Goal: Information Seeking & Learning: Learn about a topic

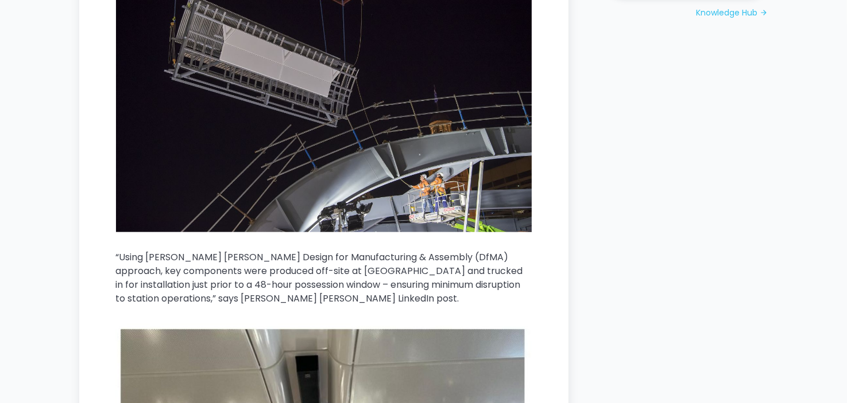
scroll to position [1492, 0]
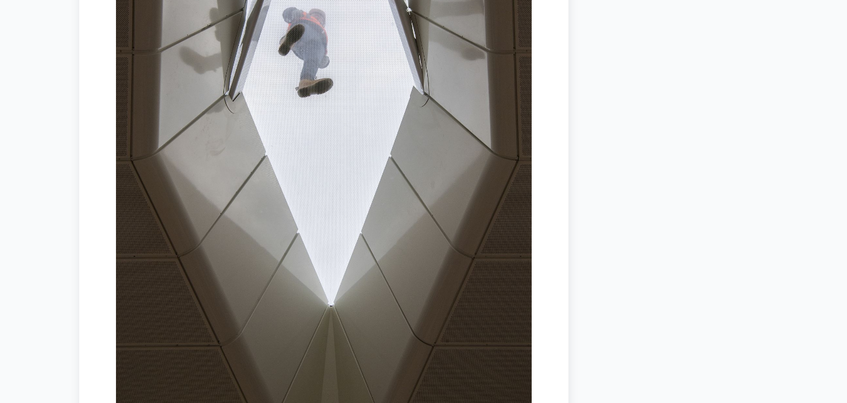
drag, startPoint x: 596, startPoint y: 45, endPoint x: 574, endPoint y: 209, distance: 165.1
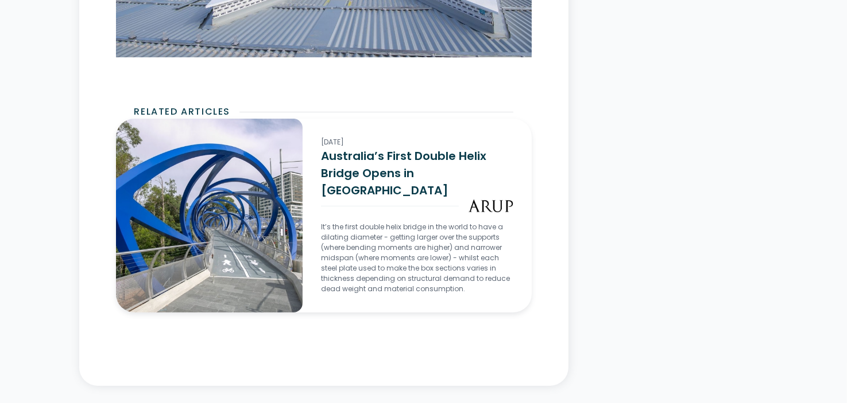
drag, startPoint x: 573, startPoint y: 140, endPoint x: 584, endPoint y: 342, distance: 201.7
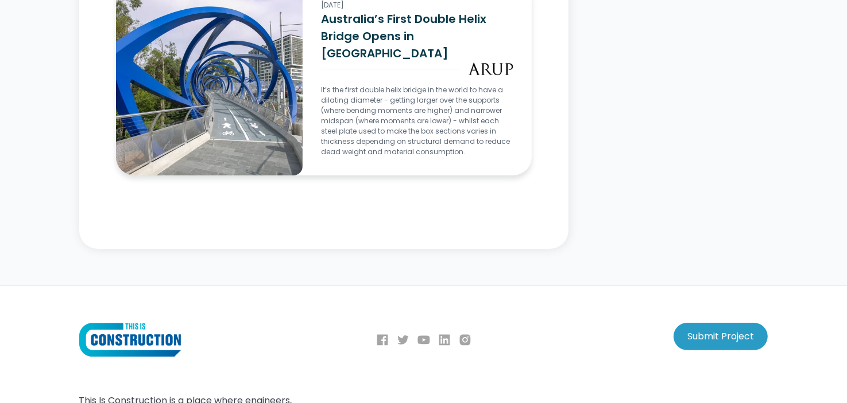
scroll to position [4440, 0]
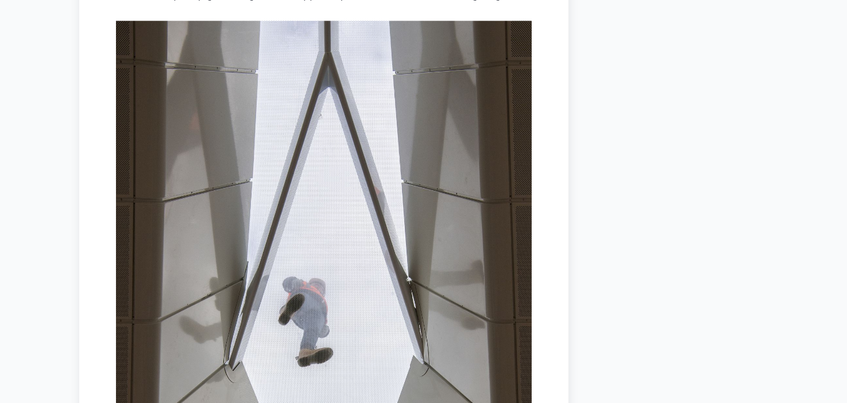
drag, startPoint x: 532, startPoint y: 275, endPoint x: 638, endPoint y: 104, distance: 200.8
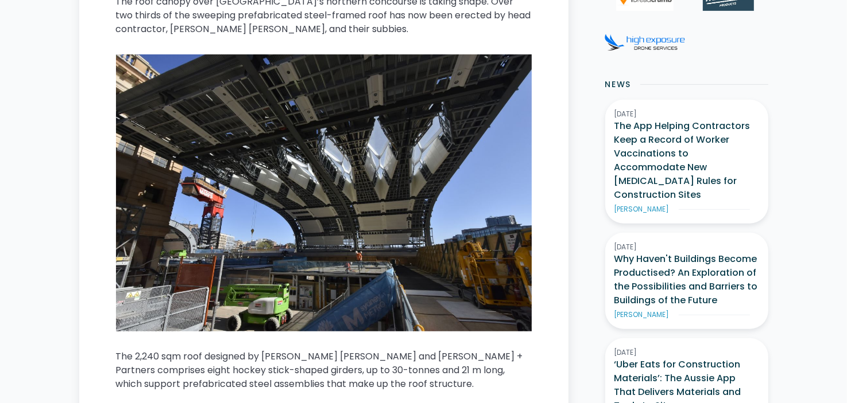
scroll to position [0, 0]
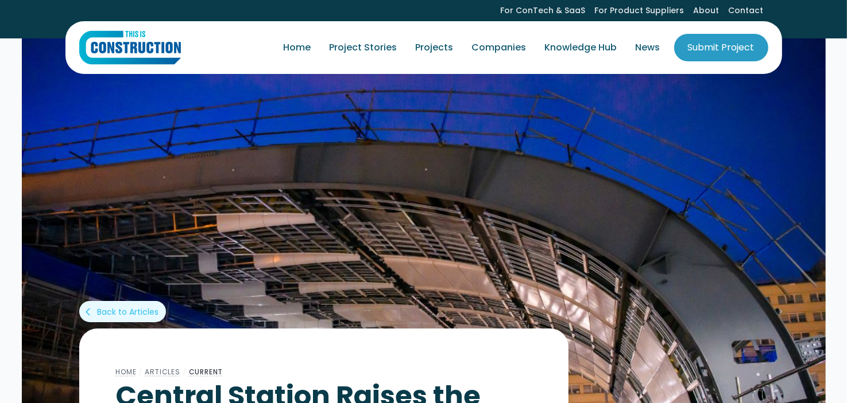
drag, startPoint x: 592, startPoint y: 299, endPoint x: 624, endPoint y: 30, distance: 271.1
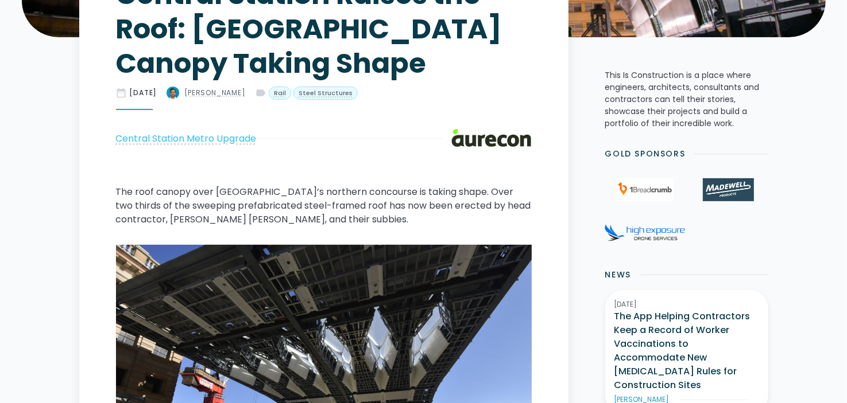
scroll to position [287, 0]
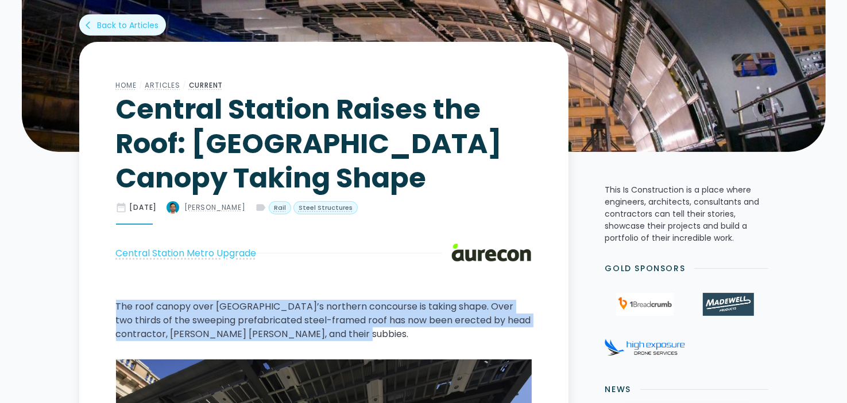
drag, startPoint x: 112, startPoint y: 304, endPoint x: 344, endPoint y: 337, distance: 234.3
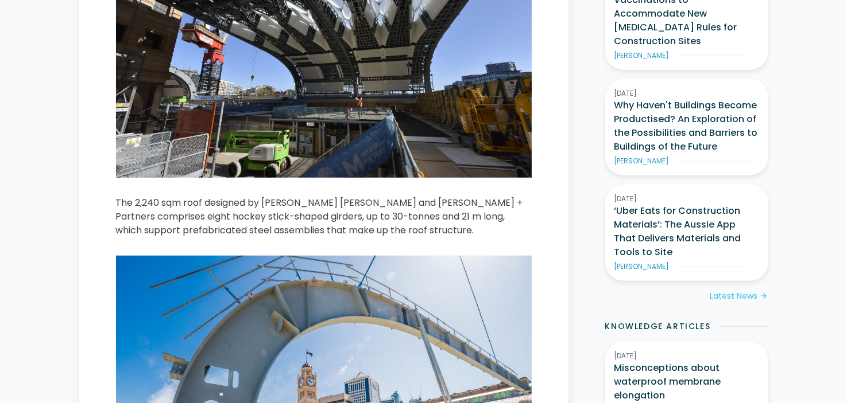
scroll to position [631, 0]
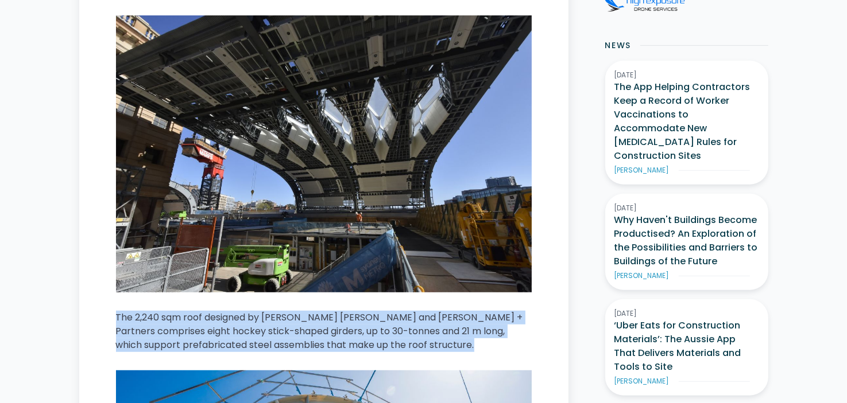
drag, startPoint x: 111, startPoint y: 315, endPoint x: 414, endPoint y: 365, distance: 307.1
click at [126, 295] on button at bounding box center [125, 301] width 18 height 21
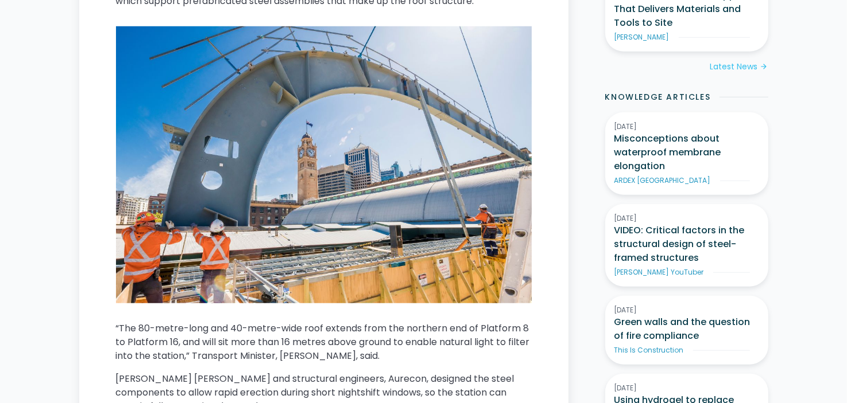
scroll to position [1091, 0]
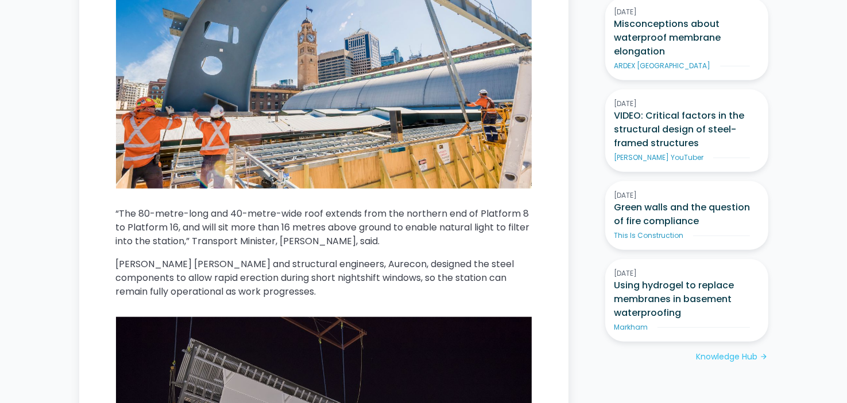
drag, startPoint x: 121, startPoint y: 209, endPoint x: 406, endPoint y: 238, distance: 286.1
click at [370, 259] on button at bounding box center [366, 263] width 18 height 21
click at [338, 242] on p "“The 80-metre-long and 40-metre-wide roof extends from the northern end of Plat…" at bounding box center [324, 227] width 416 height 41
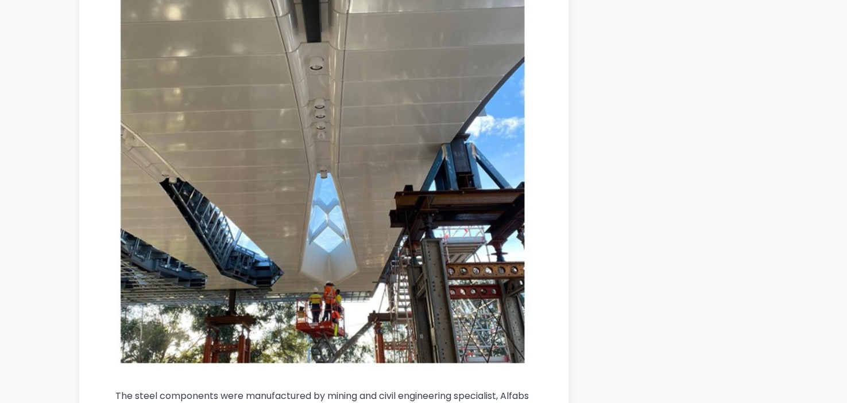
scroll to position [2009, 0]
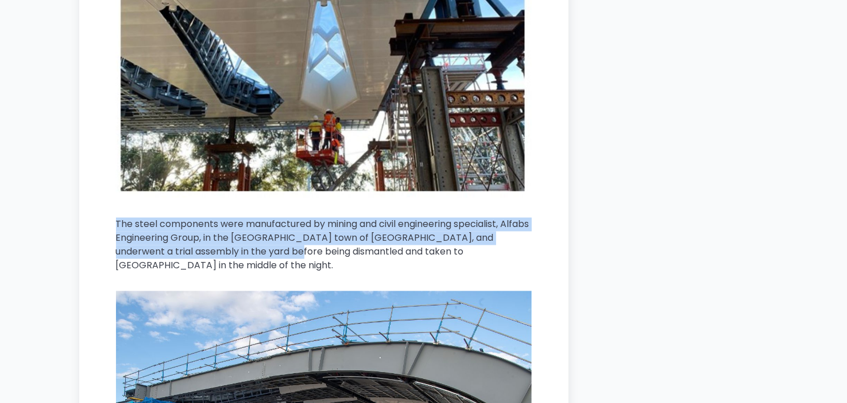
drag, startPoint x: 110, startPoint y: 227, endPoint x: 272, endPoint y: 259, distance: 164.9
click at [304, 236] on p "The steel components were manufactured by mining and civil engineering speciali…" at bounding box center [324, 245] width 416 height 55
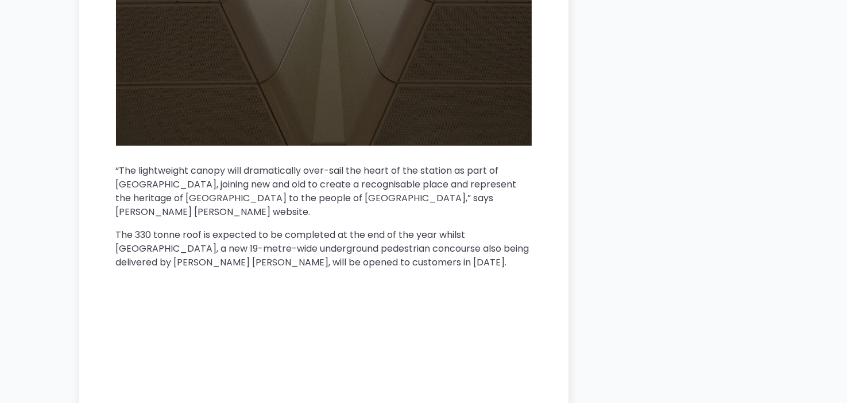
scroll to position [3386, 0]
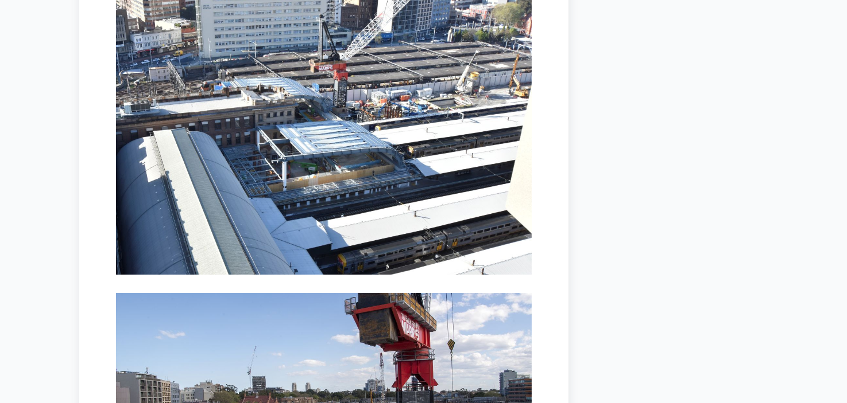
drag, startPoint x: 624, startPoint y: 193, endPoint x: 618, endPoint y: 220, distance: 27.6
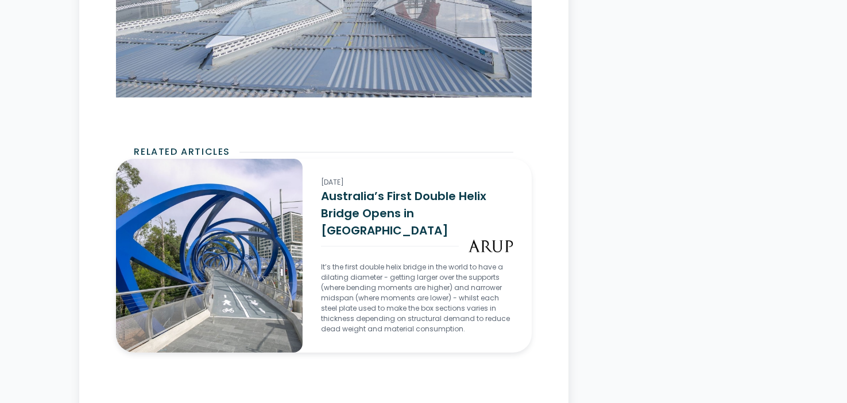
drag, startPoint x: 599, startPoint y: 166, endPoint x: 580, endPoint y: 269, distance: 105.0
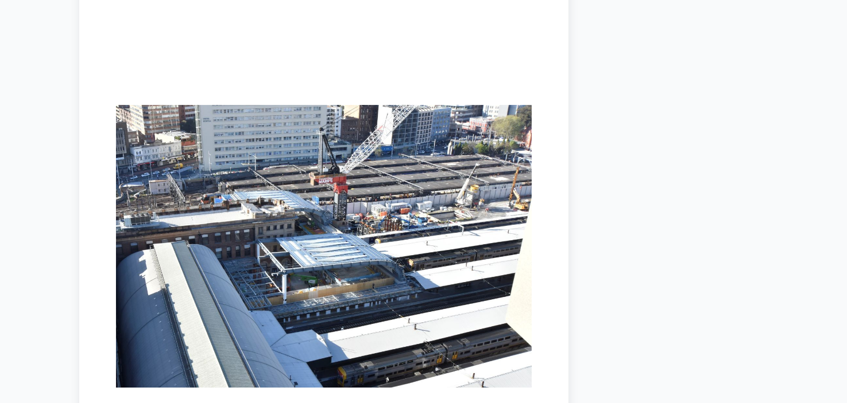
drag, startPoint x: 591, startPoint y: 94, endPoint x: 601, endPoint y: 36, distance: 59.4
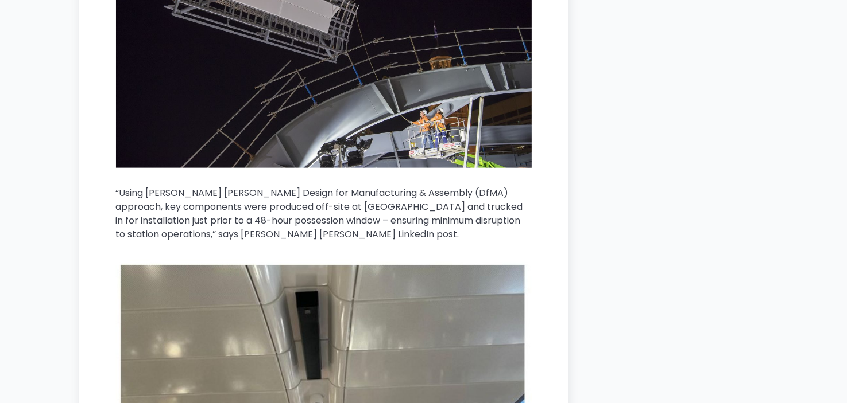
scroll to position [837, 0]
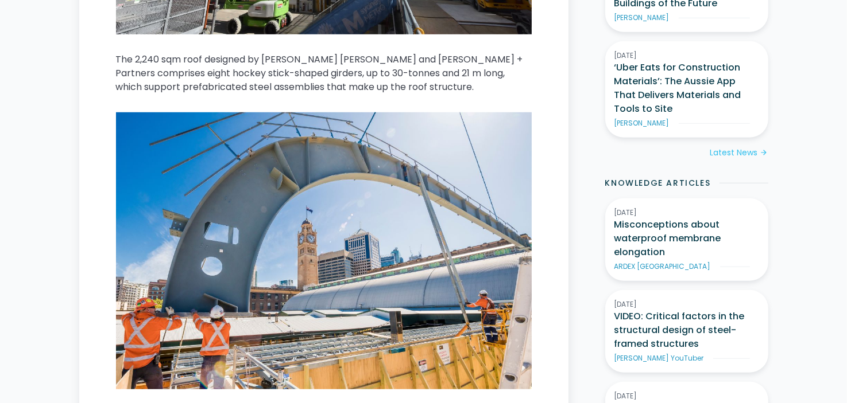
drag, startPoint x: 664, startPoint y: 331, endPoint x: 588, endPoint y: 199, distance: 152.2
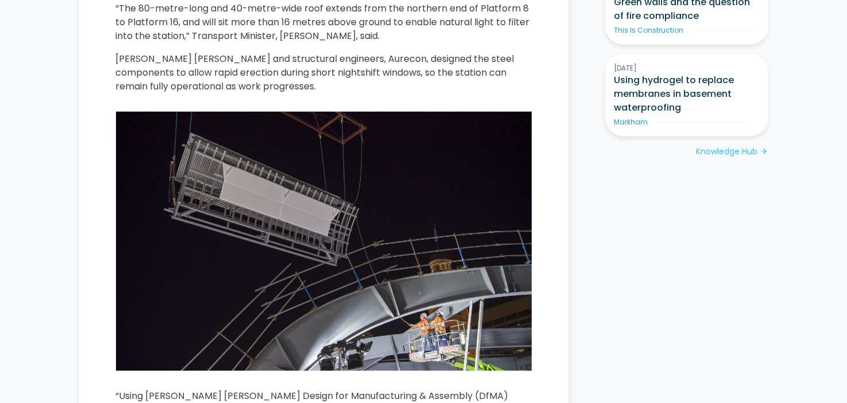
scroll to position [1239, 0]
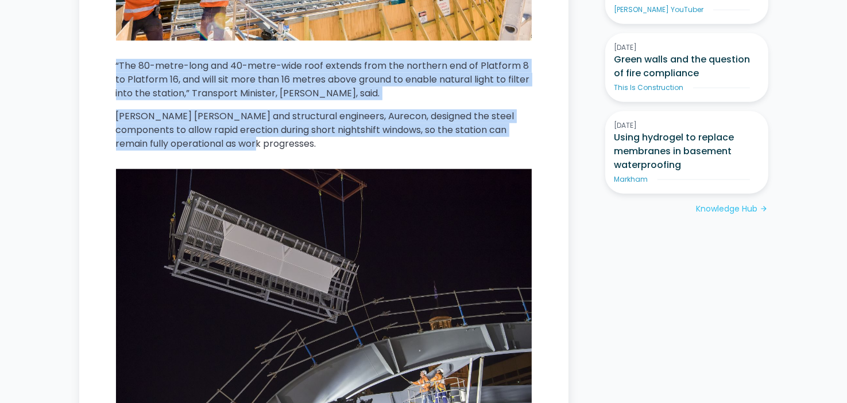
drag, startPoint x: 121, startPoint y: 65, endPoint x: 395, endPoint y: 138, distance: 284.0
click at [181, 160] on button at bounding box center [181, 166] width 18 height 21
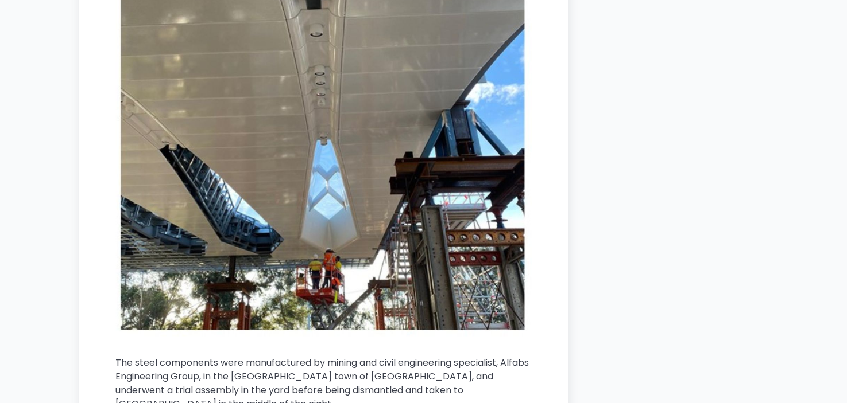
scroll to position [2042, 0]
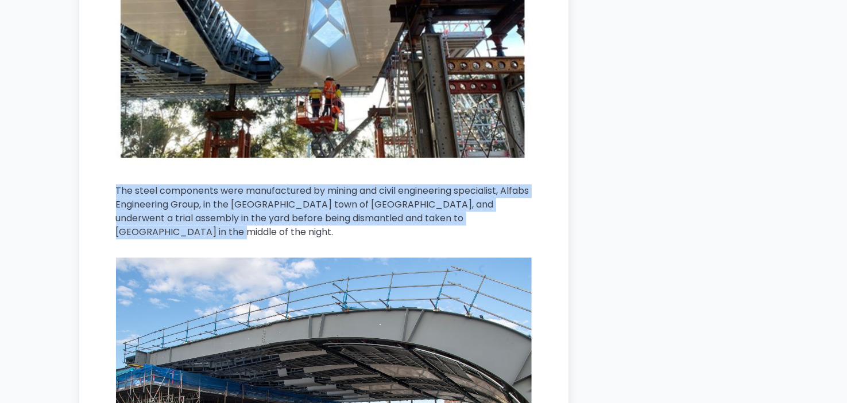
drag, startPoint x: 94, startPoint y: 183, endPoint x: 388, endPoint y: 233, distance: 298.6
click at [116, 254] on button at bounding box center [120, 255] width 18 height 21
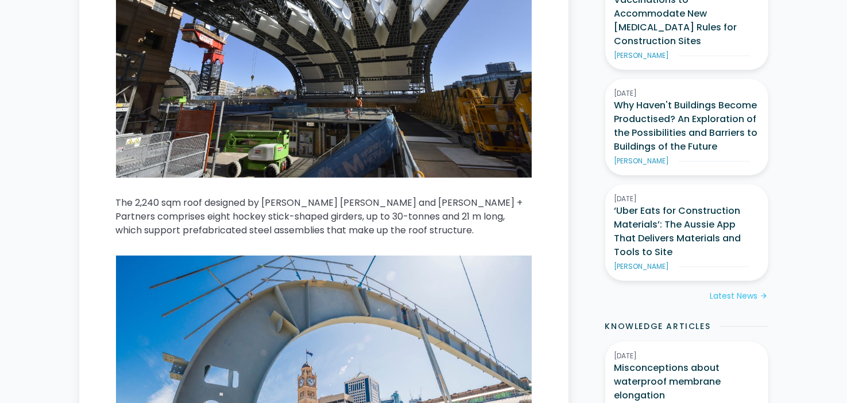
scroll to position [0, 0]
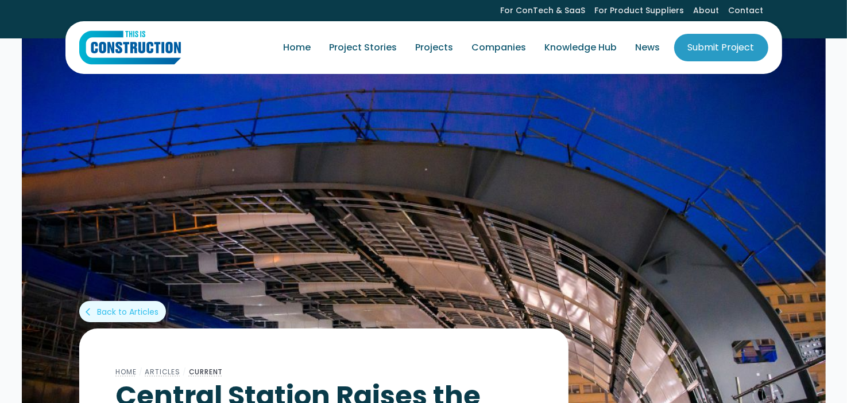
drag, startPoint x: 659, startPoint y: 316, endPoint x: 462, endPoint y: 108, distance: 286.6
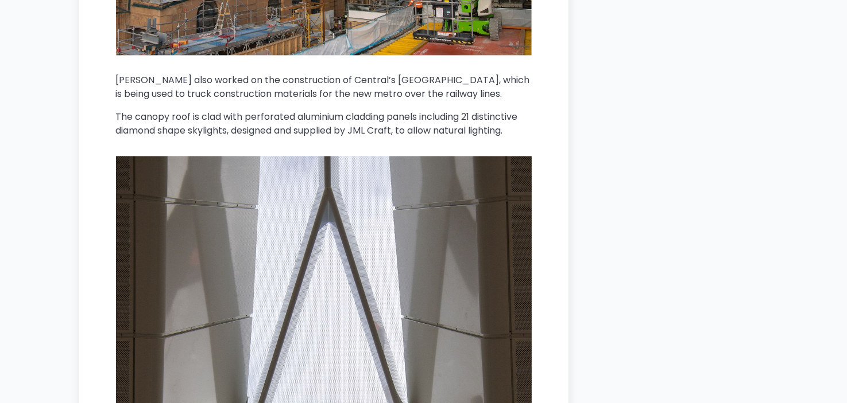
drag, startPoint x: 615, startPoint y: 117, endPoint x: 663, endPoint y: 3, distance: 123.4
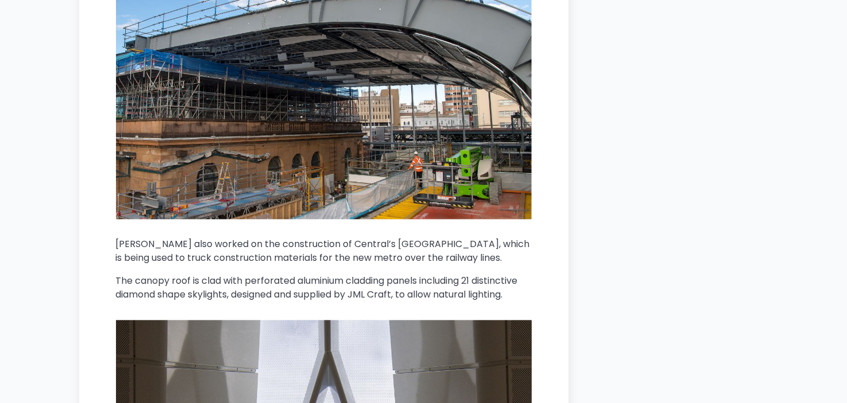
scroll to position [2306, 0]
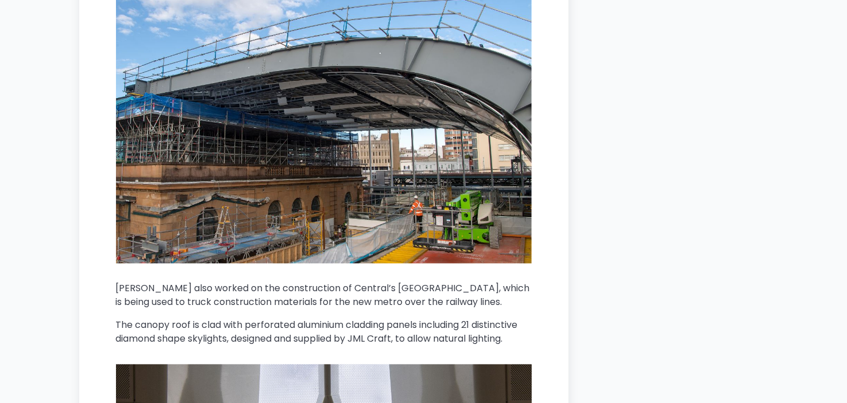
drag, startPoint x: 576, startPoint y: 192, endPoint x: 596, endPoint y: 154, distance: 43.7
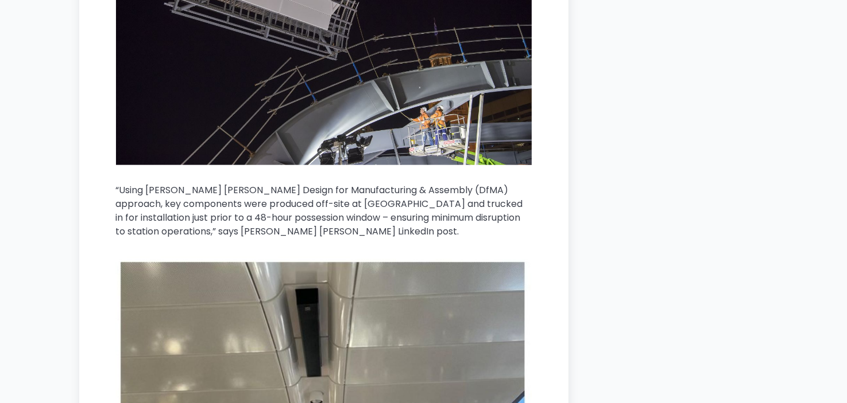
scroll to position [1617, 0]
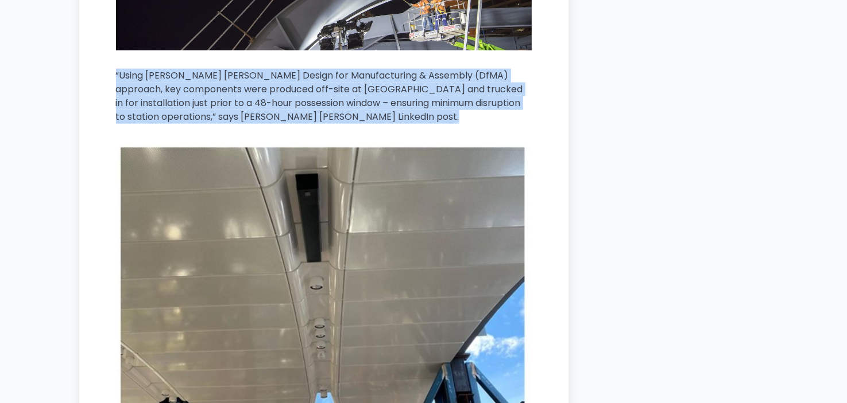
drag, startPoint x: 94, startPoint y: 68, endPoint x: 319, endPoint y: 147, distance: 237.8
click at [119, 51] on button at bounding box center [125, 59] width 18 height 21
click at [274, 123] on p "“Using [PERSON_NAME] [PERSON_NAME] Design for Manufacturing & Assembly (DfMA) a…" at bounding box center [324, 96] width 416 height 55
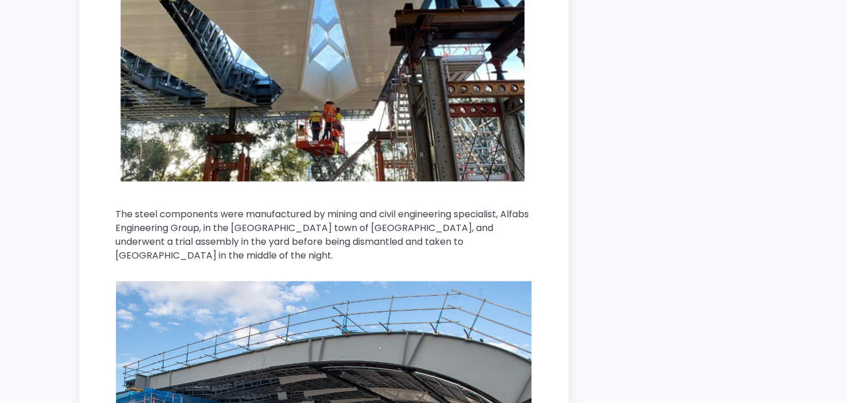
scroll to position [2076, 0]
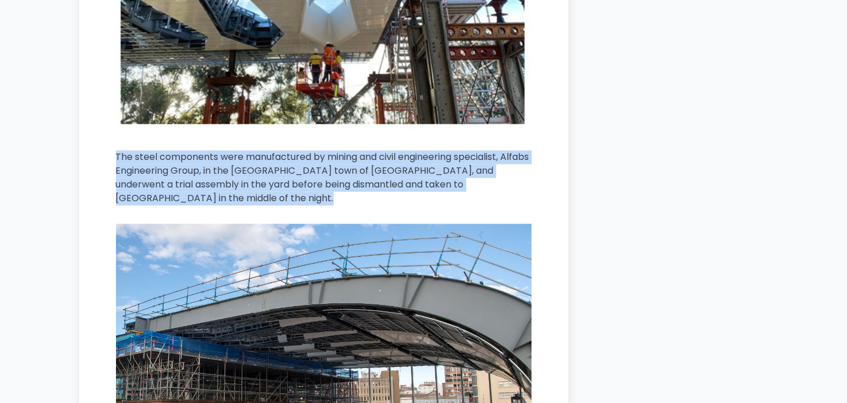
drag, startPoint x: 114, startPoint y: 154, endPoint x: 288, endPoint y: 224, distance: 188.2
click at [121, 140] on button at bounding box center [125, 141] width 18 height 21
click at [308, 196] on p "The steel components were manufactured by mining and civil engineering speciali…" at bounding box center [324, 178] width 416 height 55
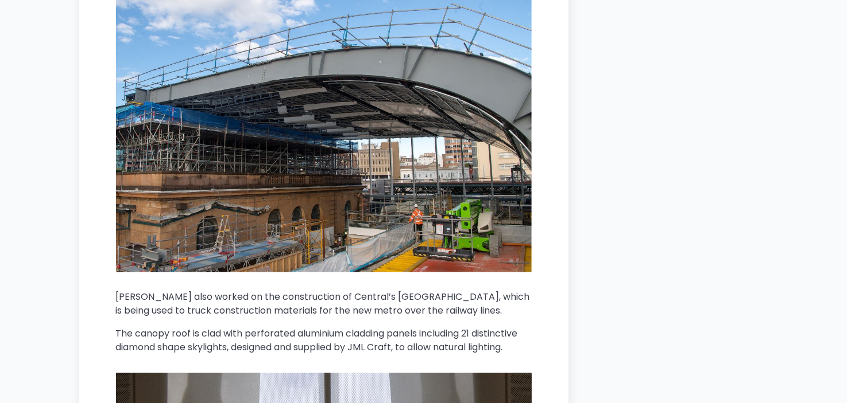
scroll to position [2420, 0]
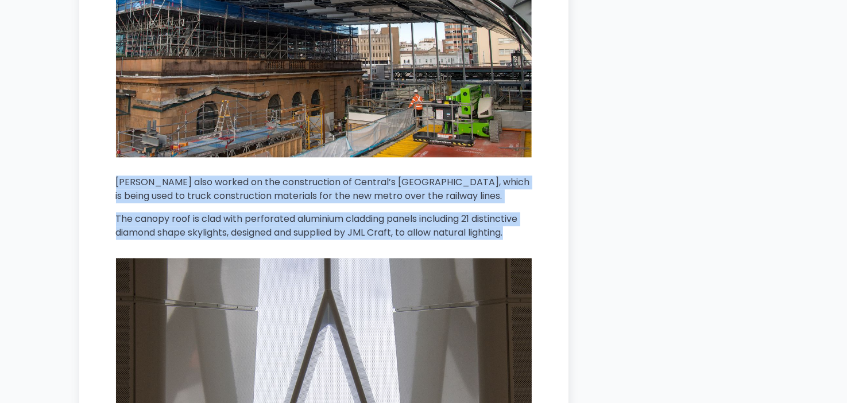
drag, startPoint x: 115, startPoint y: 183, endPoint x: 463, endPoint y: 253, distance: 355.4
click at [463, 253] on main "Home / Articles / Current Central Station Raises the Roof: [GEOGRAPHIC_DATA] Ca…" at bounding box center [323, 88] width 489 height 4360
click at [115, 163] on main "Home / Articles / Current Central Station Raises the Roof: [GEOGRAPHIC_DATA] Ca…" at bounding box center [323, 88] width 489 height 4360
drag, startPoint x: 172, startPoint y: 195, endPoint x: 528, endPoint y: 231, distance: 358.3
click at [528, 231] on main "Home / Articles / Current Central Station Raises the Roof: [GEOGRAPHIC_DATA] Ca…" at bounding box center [323, 88] width 489 height 4360
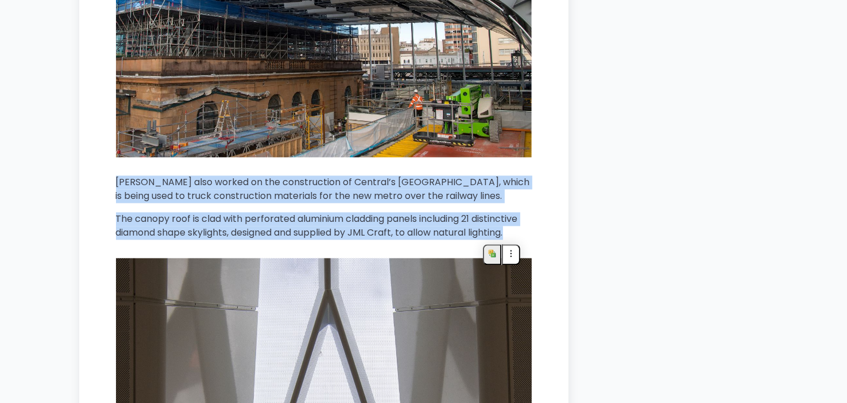
click at [488, 257] on button at bounding box center [492, 255] width 18 height 21
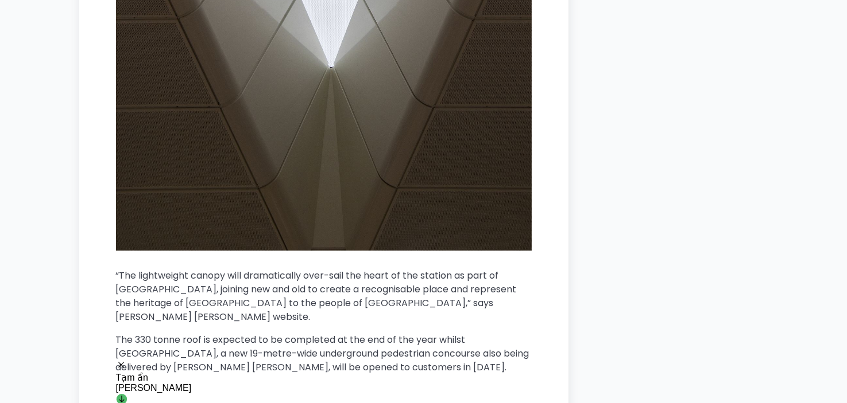
scroll to position [2994, 0]
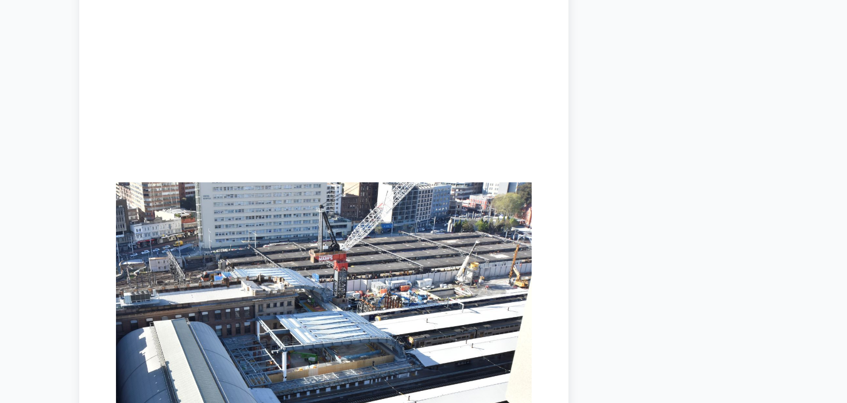
drag, startPoint x: 622, startPoint y: 51, endPoint x: 596, endPoint y: 208, distance: 159.4
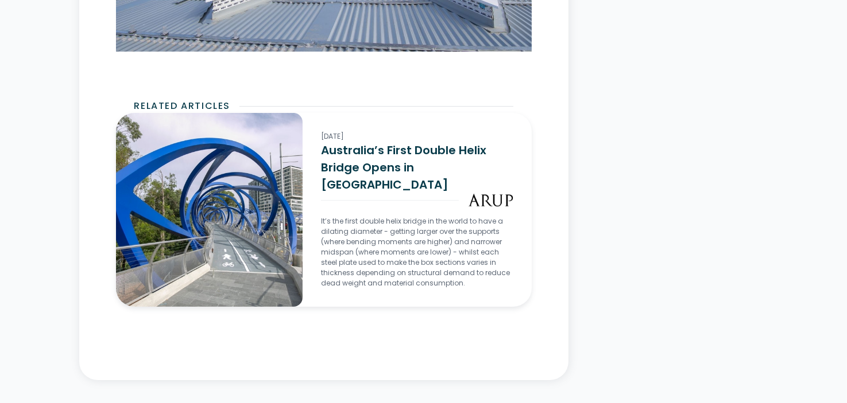
drag, startPoint x: 597, startPoint y: 98, endPoint x: 599, endPoint y: 247, distance: 149.2
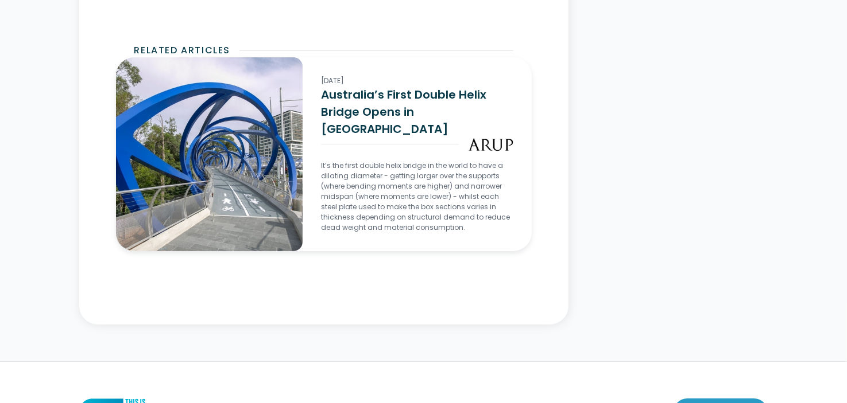
drag, startPoint x: 592, startPoint y: 108, endPoint x: 601, endPoint y: 273, distance: 165.5
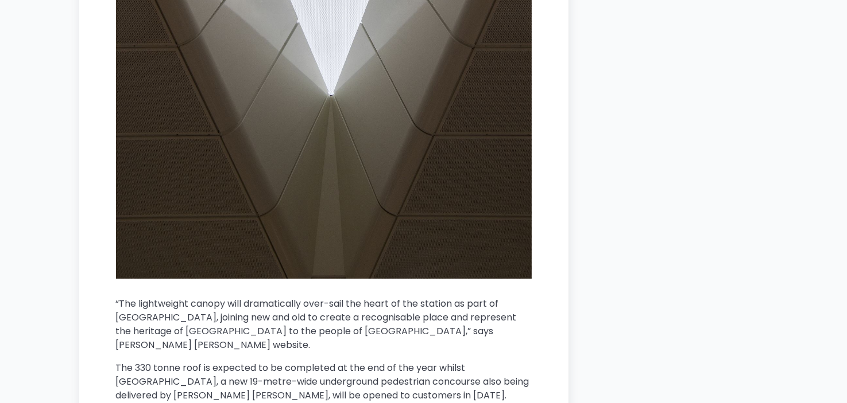
drag, startPoint x: 604, startPoint y: 277, endPoint x: 600, endPoint y: 79, distance: 198.6
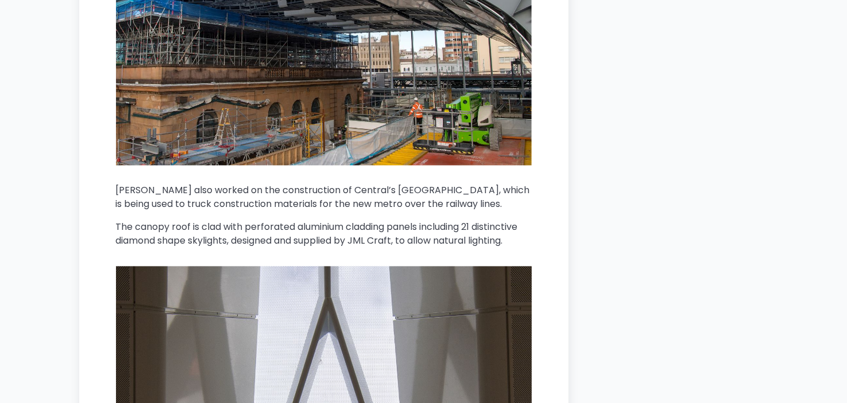
drag, startPoint x: 643, startPoint y: 316, endPoint x: 624, endPoint y: 163, distance: 154.3
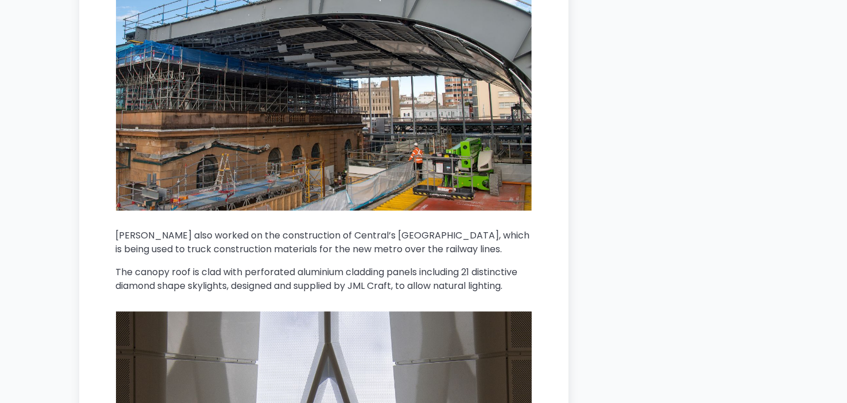
drag, startPoint x: 620, startPoint y: 196, endPoint x: 635, endPoint y: 172, distance: 28.4
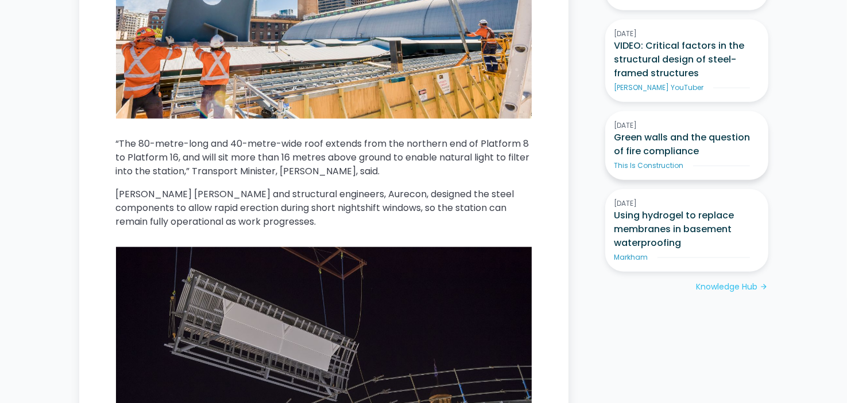
scroll to position [1103, 0]
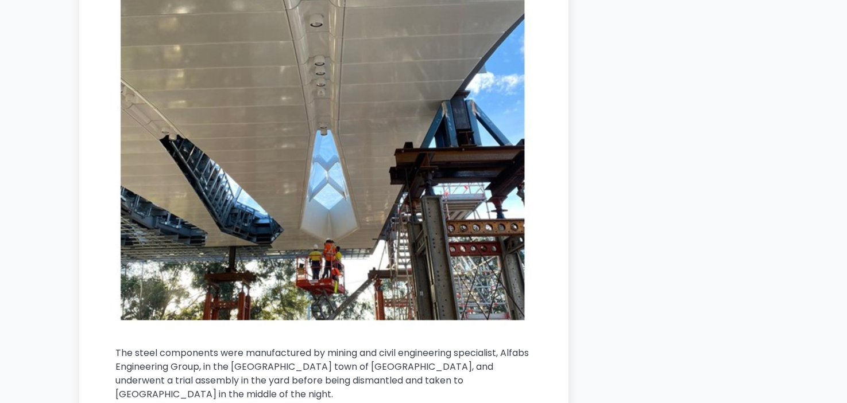
drag, startPoint x: 594, startPoint y: 179, endPoint x: 586, endPoint y: 328, distance: 149.4
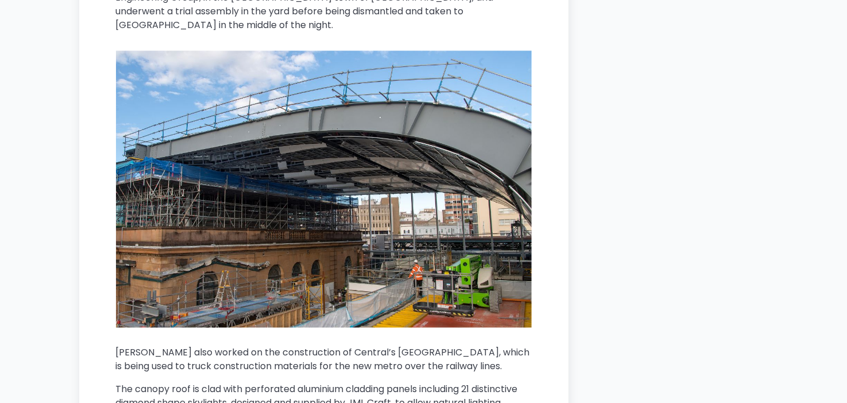
scroll to position [2480, 0]
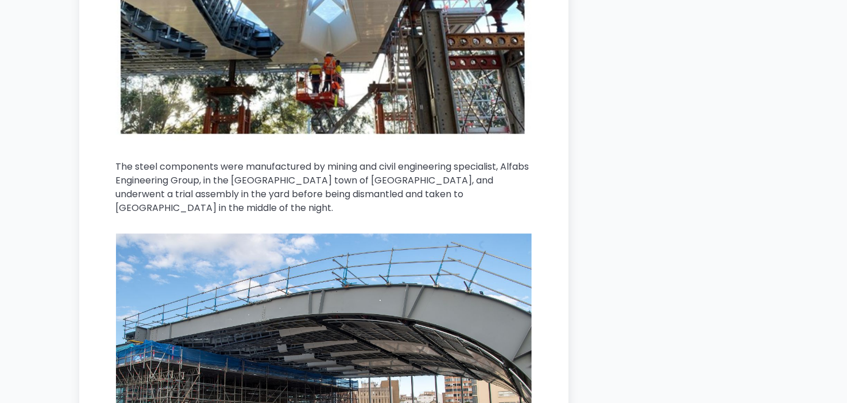
scroll to position [2181, 0]
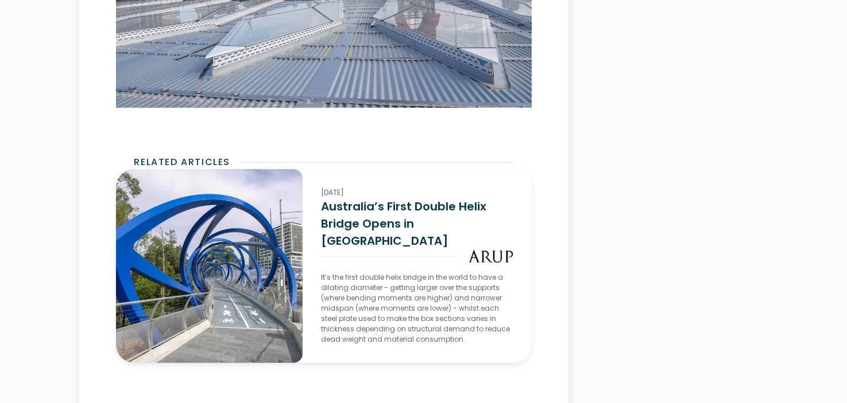
drag, startPoint x: 667, startPoint y: 88, endPoint x: 649, endPoint y: 230, distance: 143.0
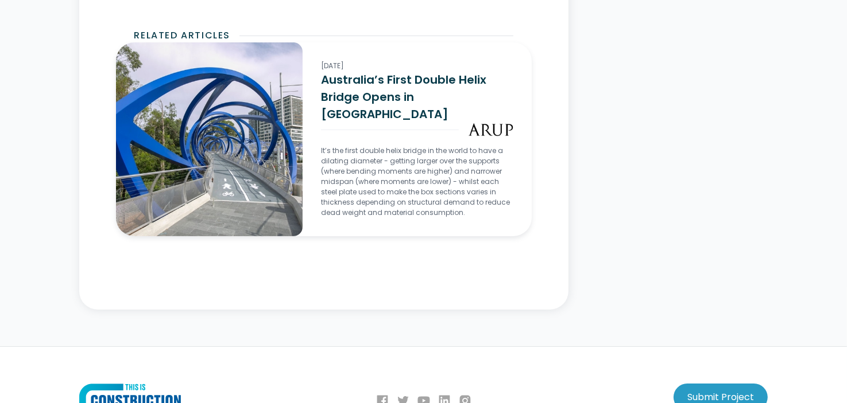
drag, startPoint x: 661, startPoint y: 250, endPoint x: 622, endPoint y: 4, distance: 248.8
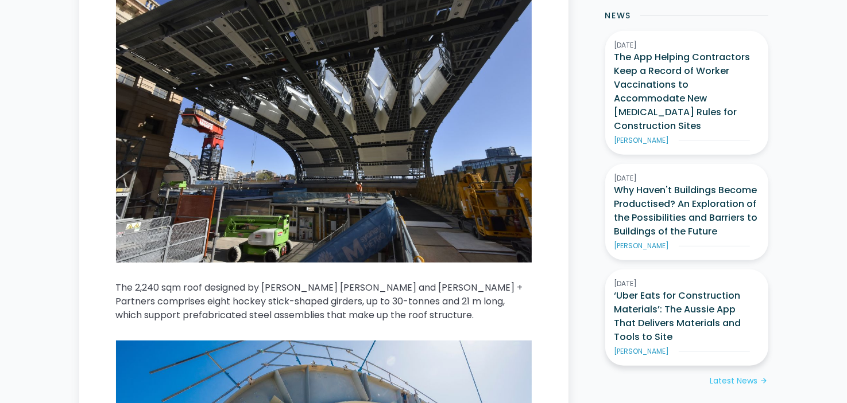
scroll to position [641, 0]
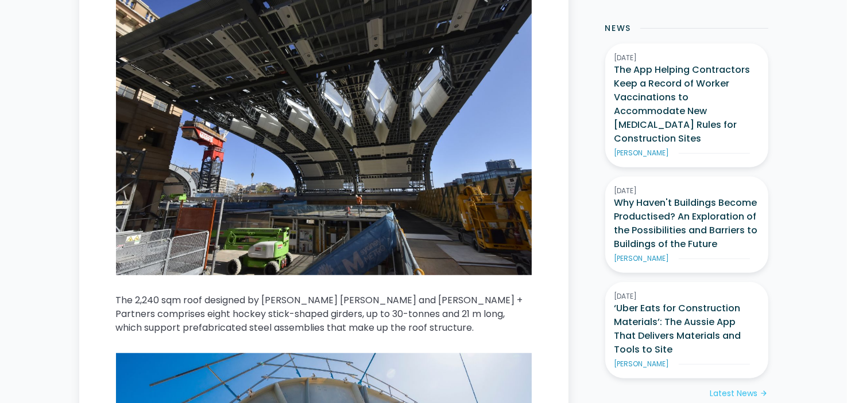
drag, startPoint x: 663, startPoint y: 293, endPoint x: 468, endPoint y: 77, distance: 291.4
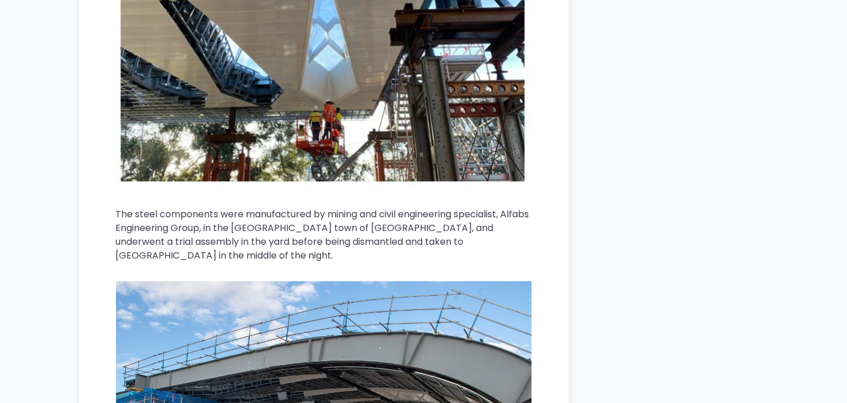
scroll to position [2076, 0]
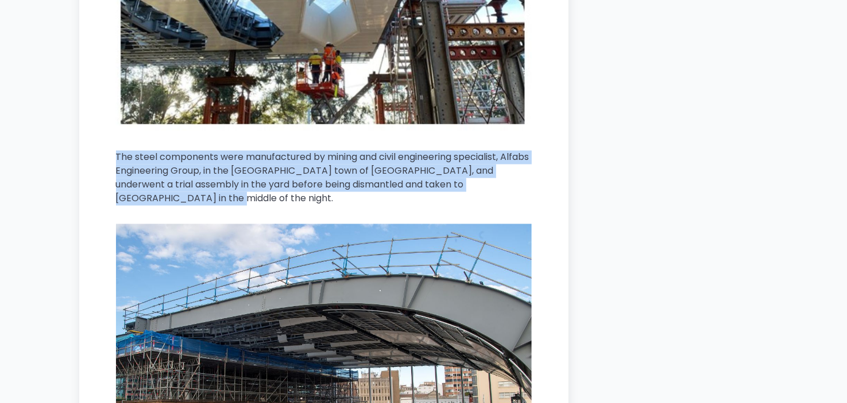
drag, startPoint x: 162, startPoint y: 192, endPoint x: 94, endPoint y: 162, distance: 74.5
click at [127, 191] on p "The steel components were manufactured by mining and civil engineering speciali…" at bounding box center [324, 178] width 416 height 55
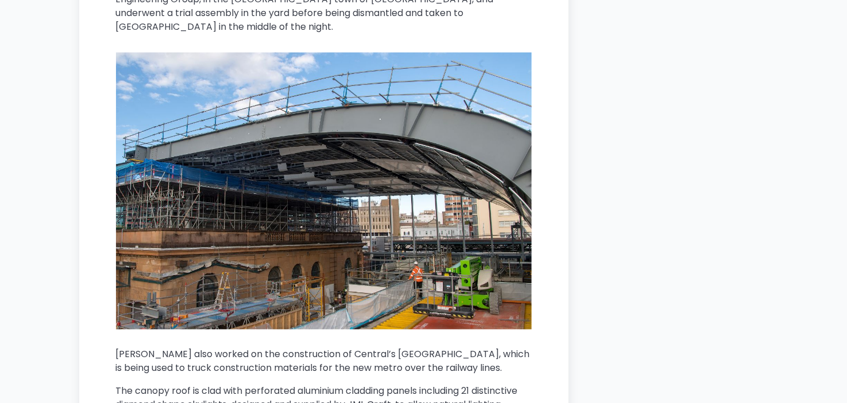
scroll to position [2363, 0]
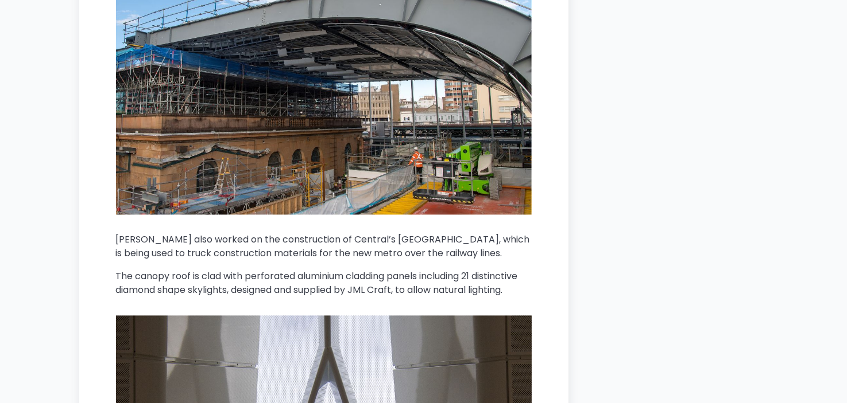
click at [199, 157] on img at bounding box center [324, 75] width 416 height 277
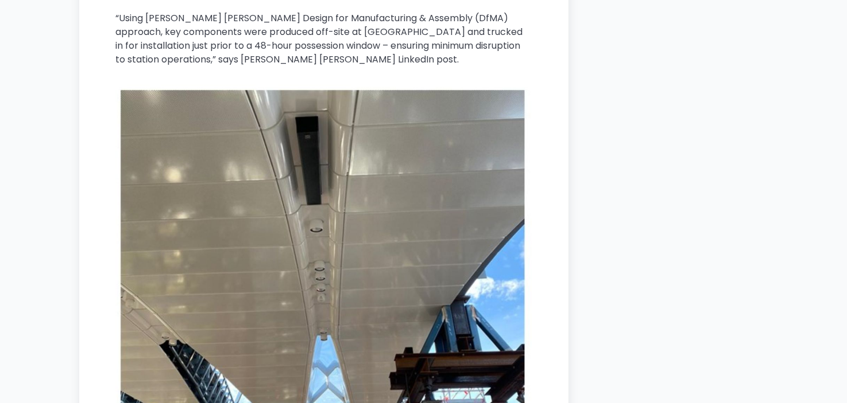
scroll to position [1904, 0]
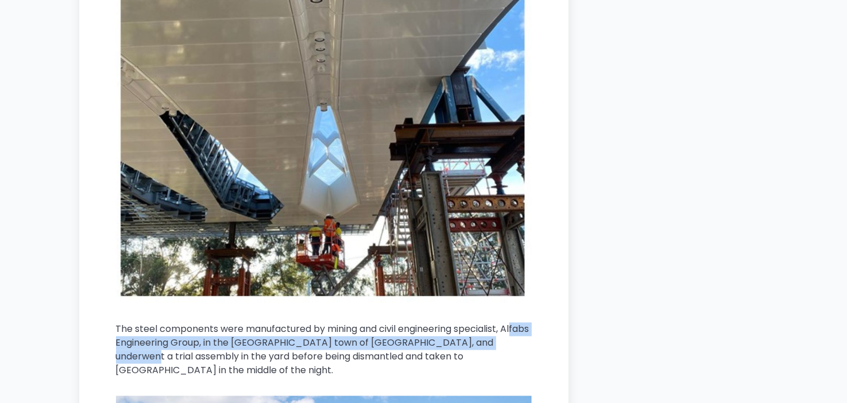
drag, startPoint x: 106, startPoint y: 352, endPoint x: 123, endPoint y: 347, distance: 18.2
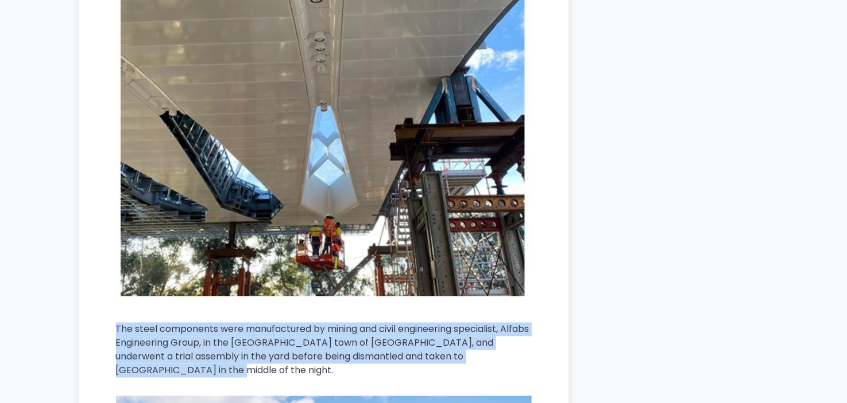
drag, startPoint x: 114, startPoint y: 328, endPoint x: 175, endPoint y: 367, distance: 72.5
click at [121, 391] on button at bounding box center [120, 393] width 18 height 21
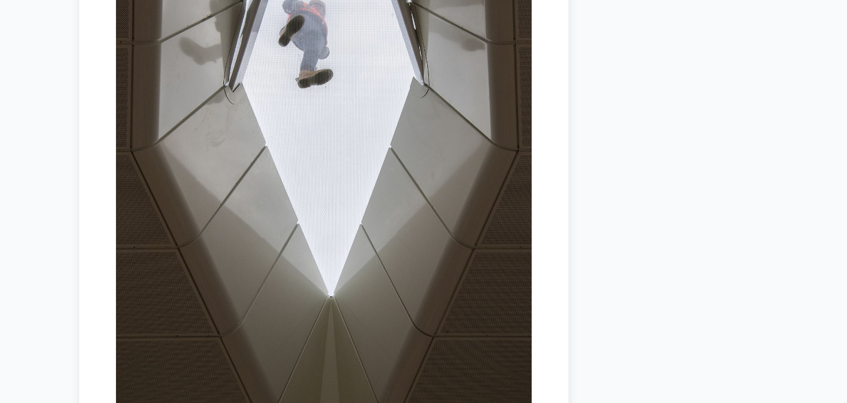
scroll to position [2994, 0]
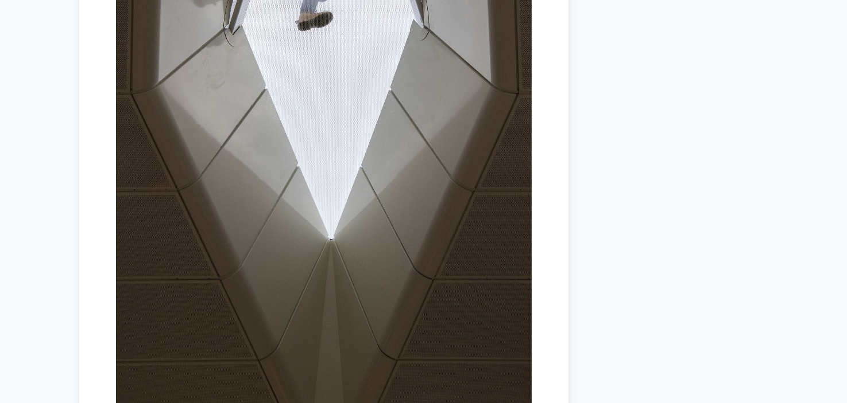
drag, startPoint x: 276, startPoint y: 125, endPoint x: 680, endPoint y: 176, distance: 407.9
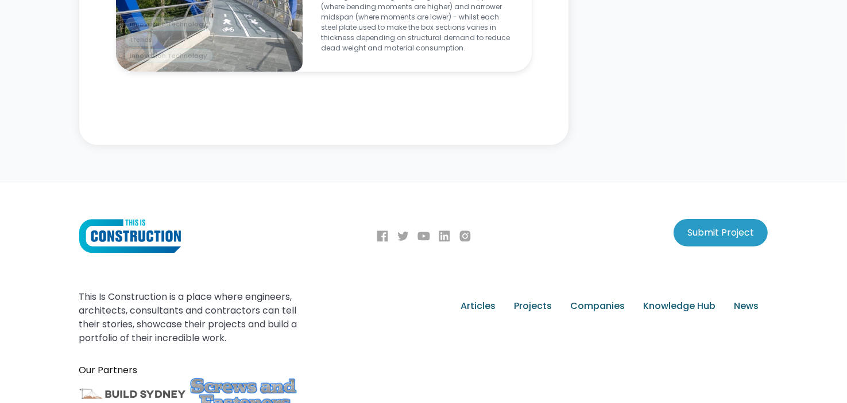
scroll to position [4596, 0]
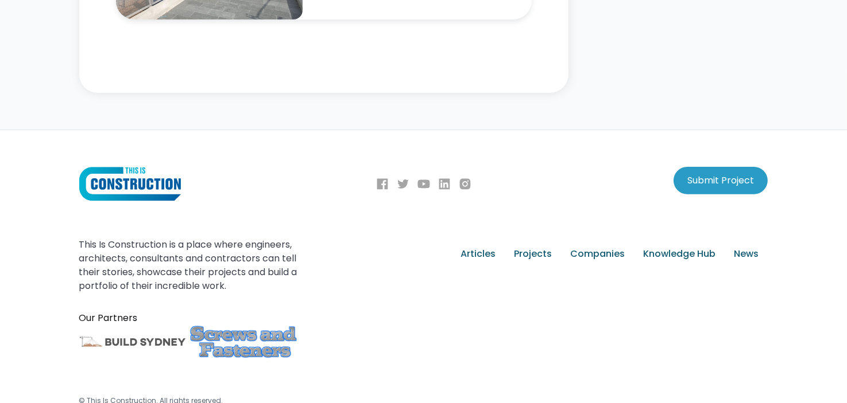
drag, startPoint x: 700, startPoint y: 34, endPoint x: 392, endPoint y: 112, distance: 317.4
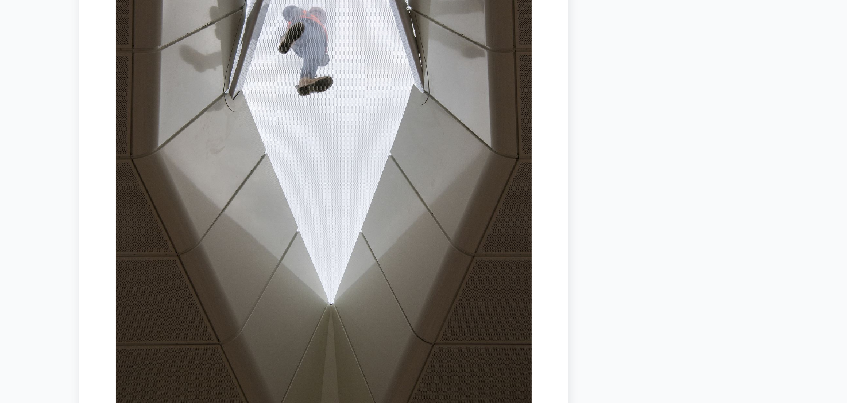
scroll to position [0, 0]
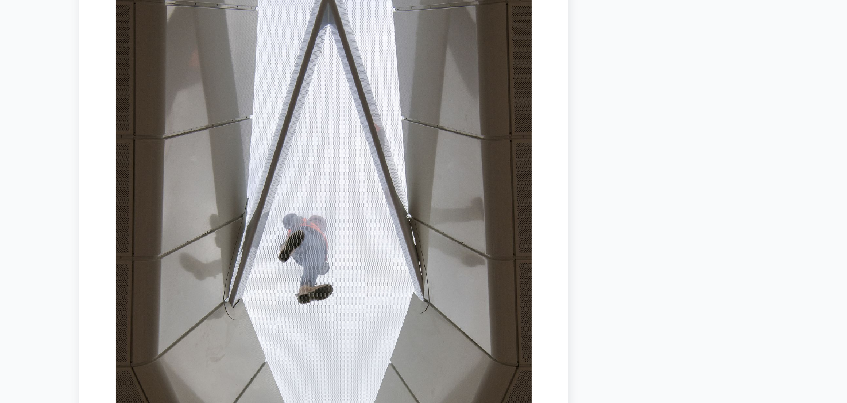
drag, startPoint x: 590, startPoint y: 250, endPoint x: 587, endPoint y: 229, distance: 20.9
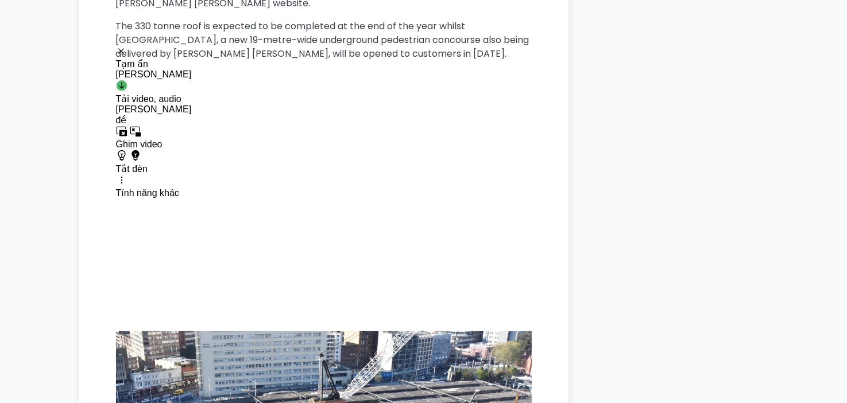
scroll to position [3366, 0]
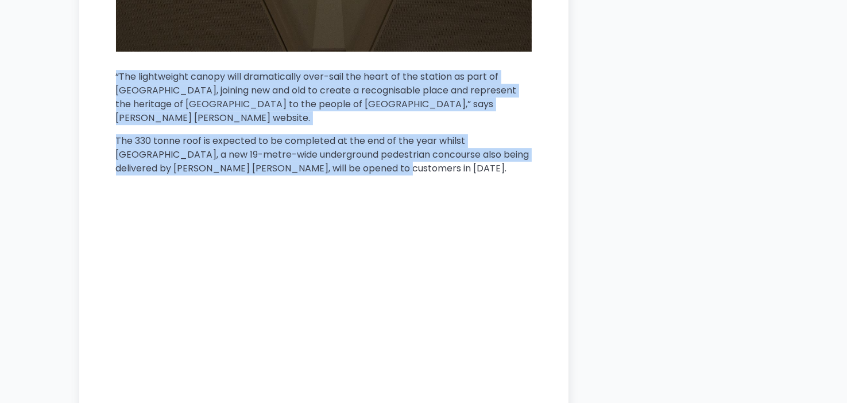
drag, startPoint x: 117, startPoint y: 76, endPoint x: 376, endPoint y: 153, distance: 270.4
click at [299, 173] on button at bounding box center [301, 176] width 18 height 21
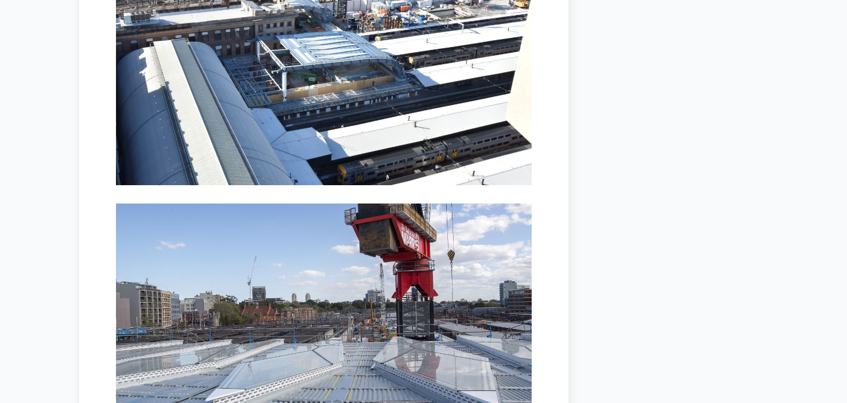
drag, startPoint x: 631, startPoint y: 71, endPoint x: 604, endPoint y: 204, distance: 135.3
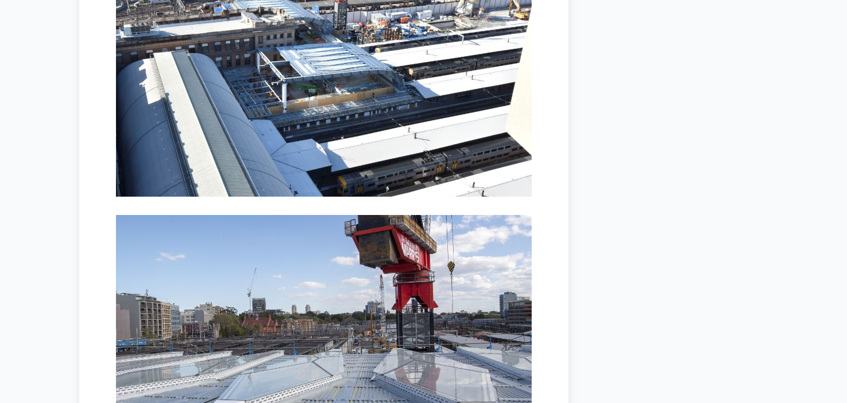
scroll to position [3783, 0]
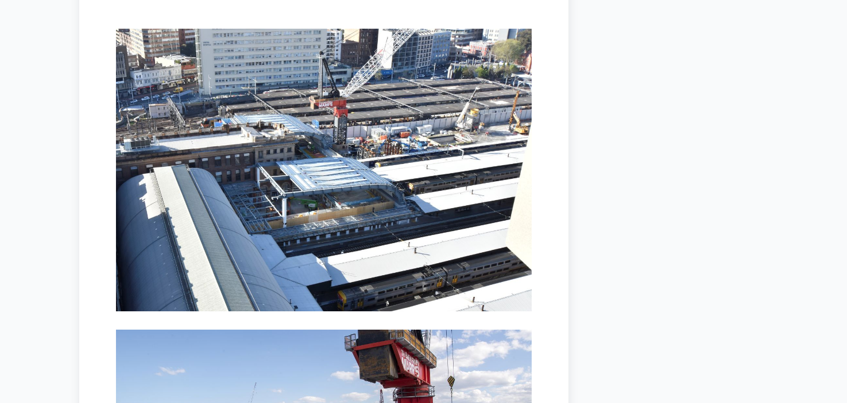
click at [329, 166] on img at bounding box center [324, 170] width 416 height 283
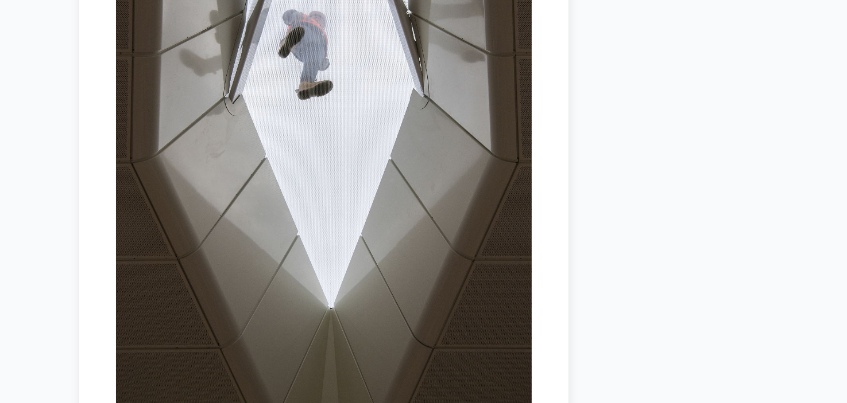
drag, startPoint x: 615, startPoint y: 236, endPoint x: 622, endPoint y: 263, distance: 28.3
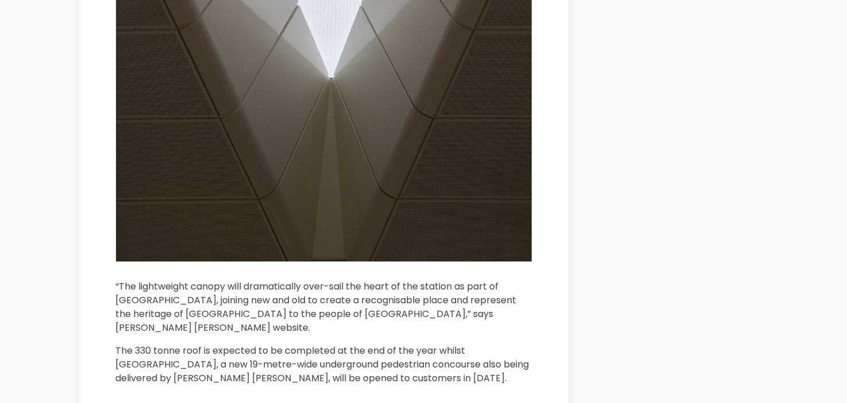
scroll to position [3385, 0]
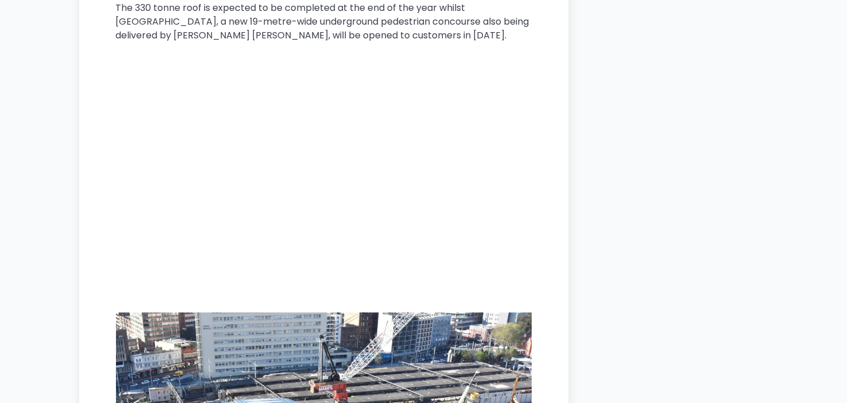
drag, startPoint x: 571, startPoint y: 163, endPoint x: 566, endPoint y: 30, distance: 132.7
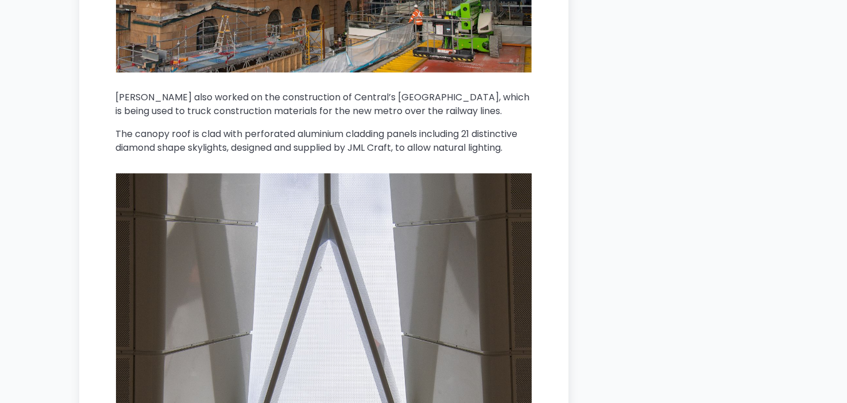
scroll to position [2333, 0]
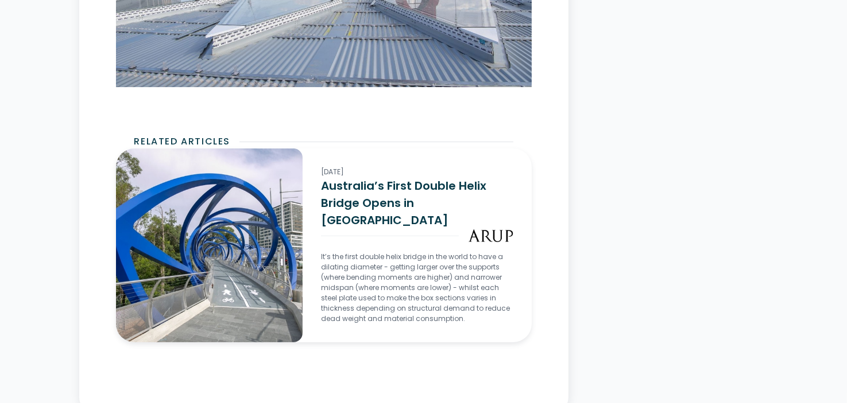
drag, startPoint x: 618, startPoint y: 123, endPoint x: 606, endPoint y: 211, distance: 88.7
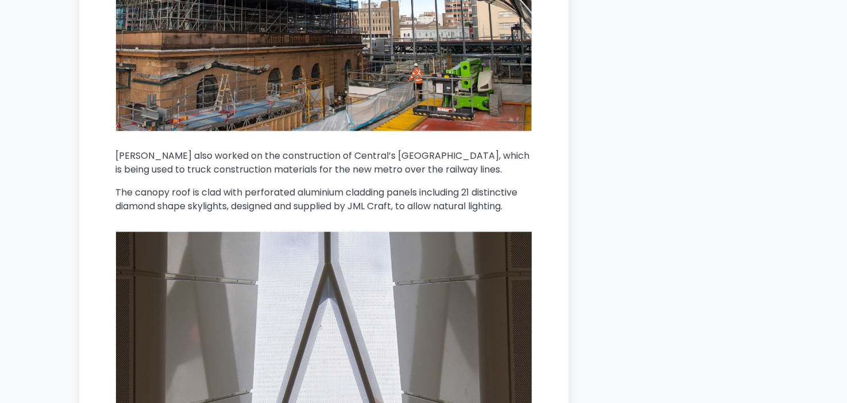
drag, startPoint x: 606, startPoint y: 211, endPoint x: 626, endPoint y: 138, distance: 75.2
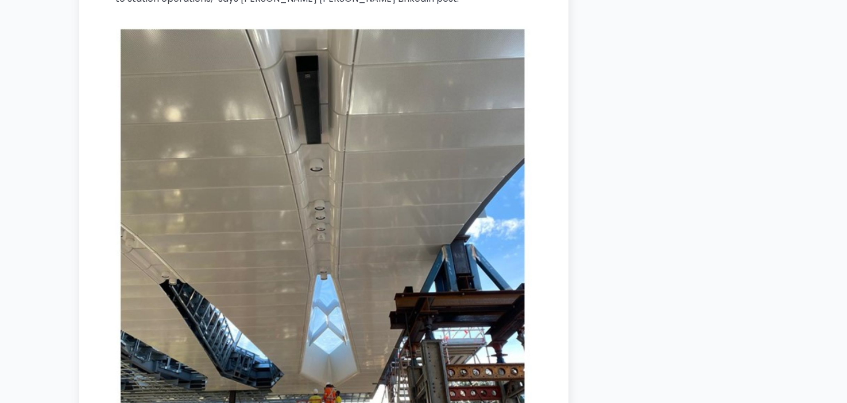
scroll to position [1700, 0]
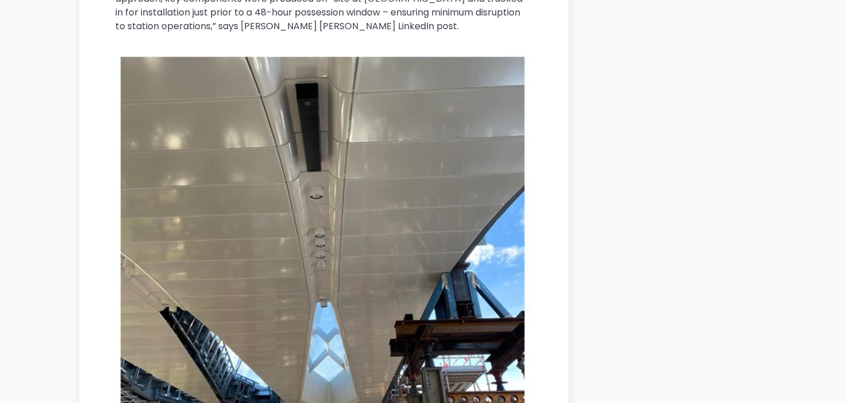
drag, startPoint x: 618, startPoint y: 262, endPoint x: 607, endPoint y: 208, distance: 55.2
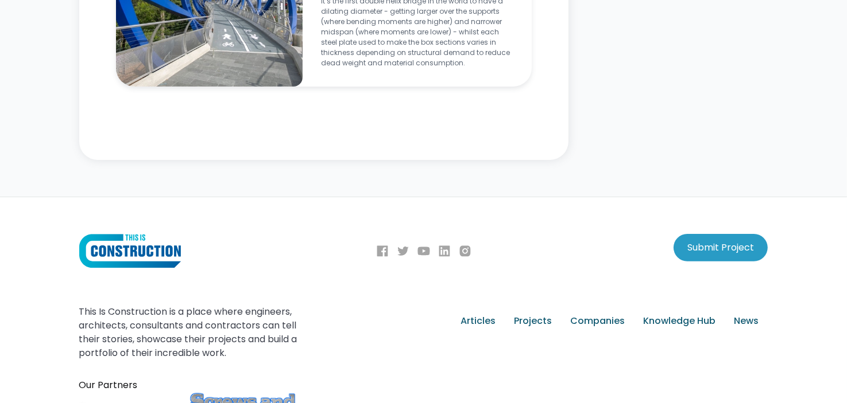
scroll to position [4596, 0]
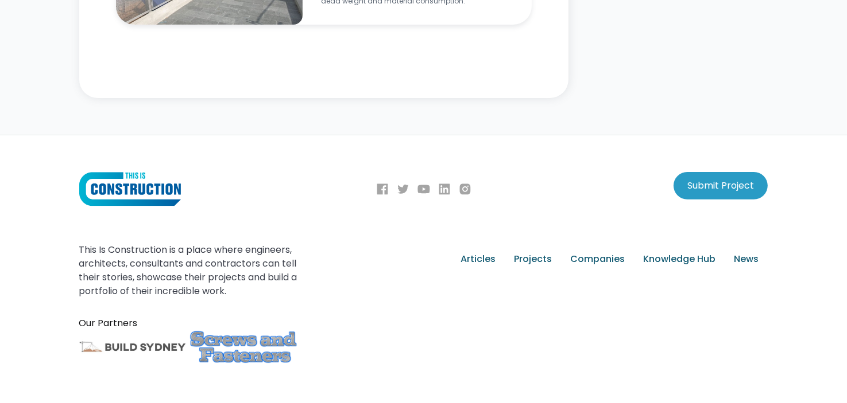
drag, startPoint x: 614, startPoint y: 162, endPoint x: 631, endPoint y: 242, distance: 81.1
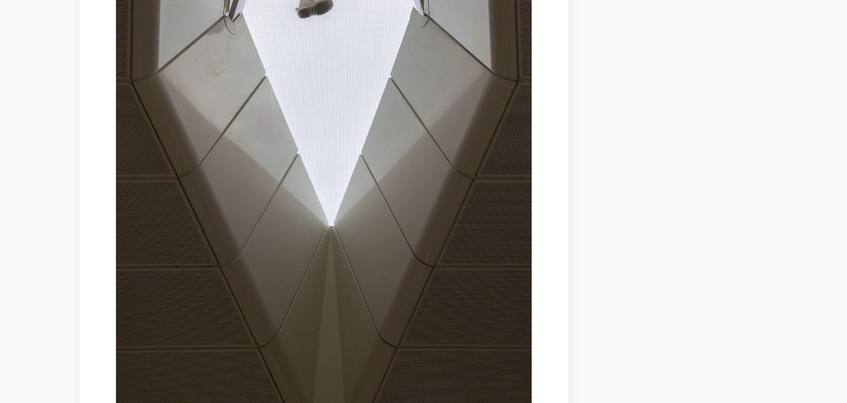
drag, startPoint x: 595, startPoint y: 153, endPoint x: 615, endPoint y: 22, distance: 132.4
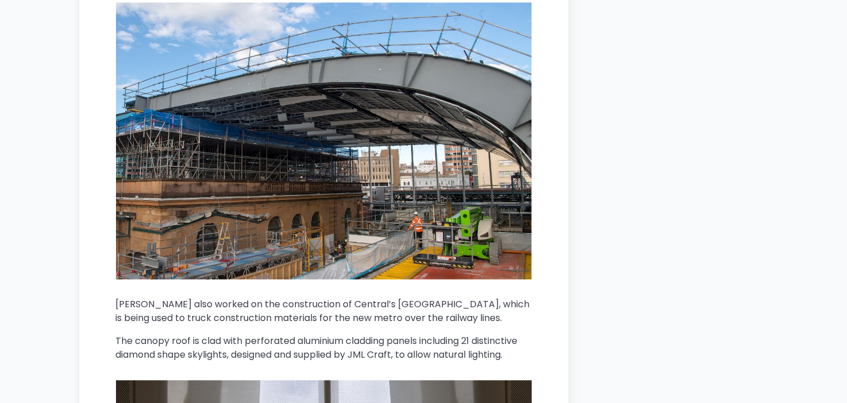
scroll to position [1314, 0]
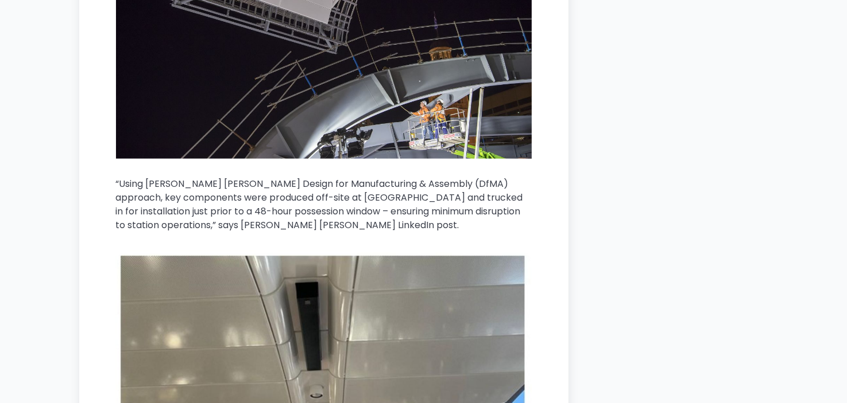
drag, startPoint x: 619, startPoint y: 232, endPoint x: 600, endPoint y: -17, distance: 249.2
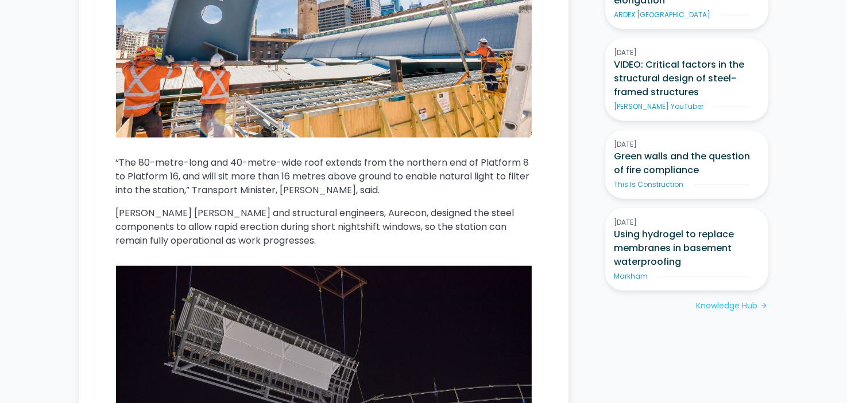
scroll to position [1027, 0]
